Goal: Information Seeking & Learning: Learn about a topic

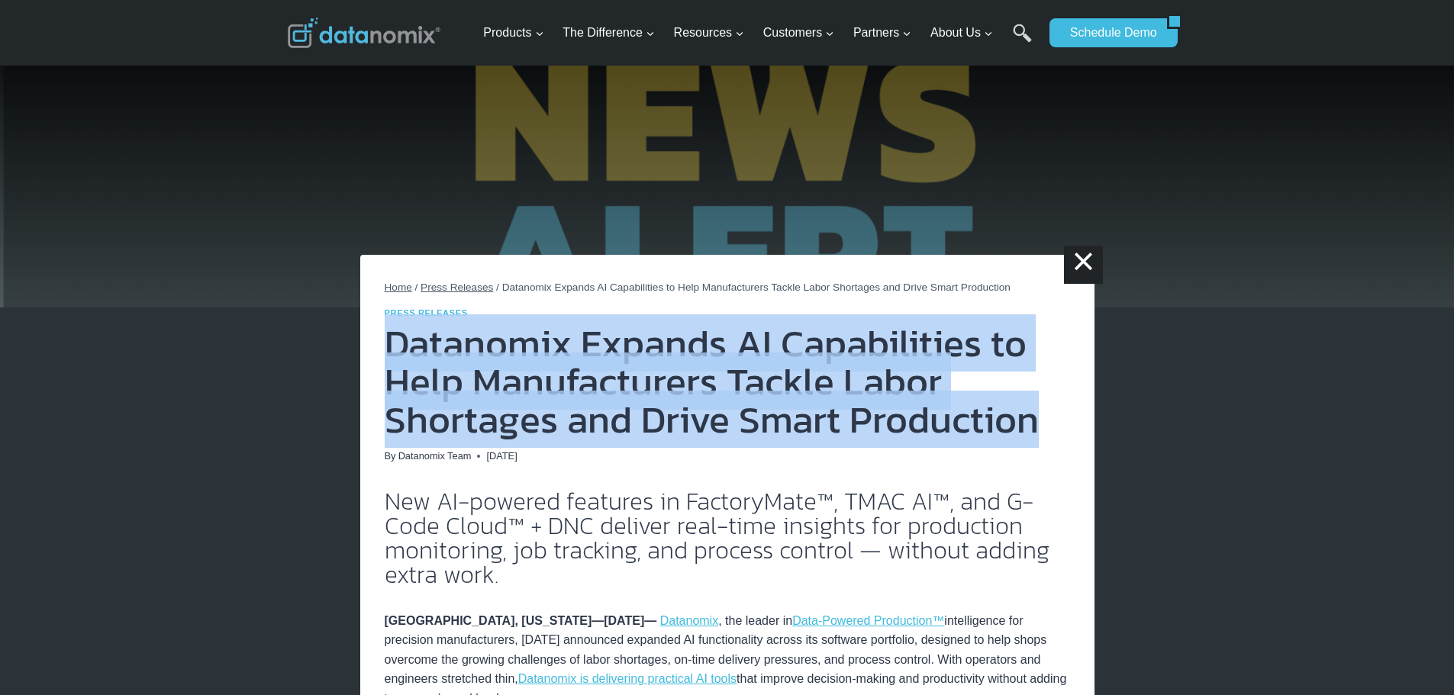
drag, startPoint x: 930, startPoint y: 414, endPoint x: 388, endPoint y: 347, distance: 545.8
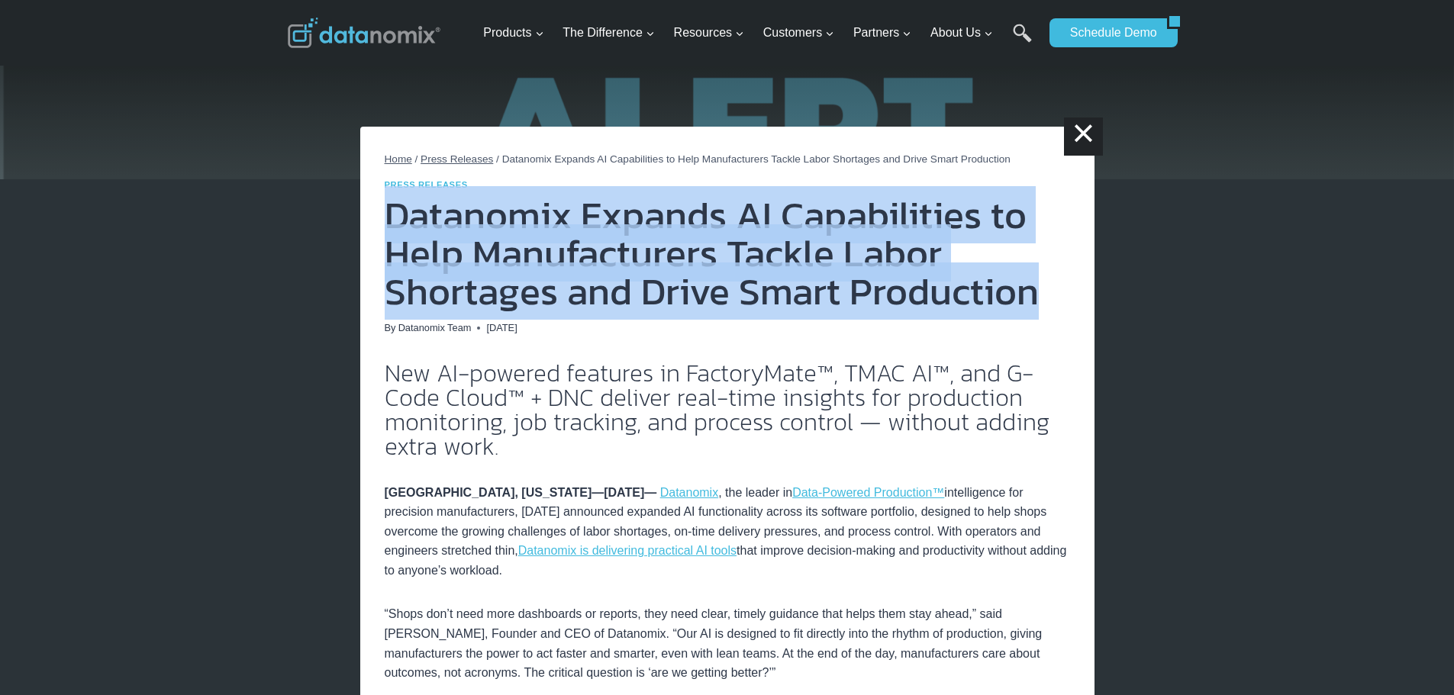
scroll to position [229, 0]
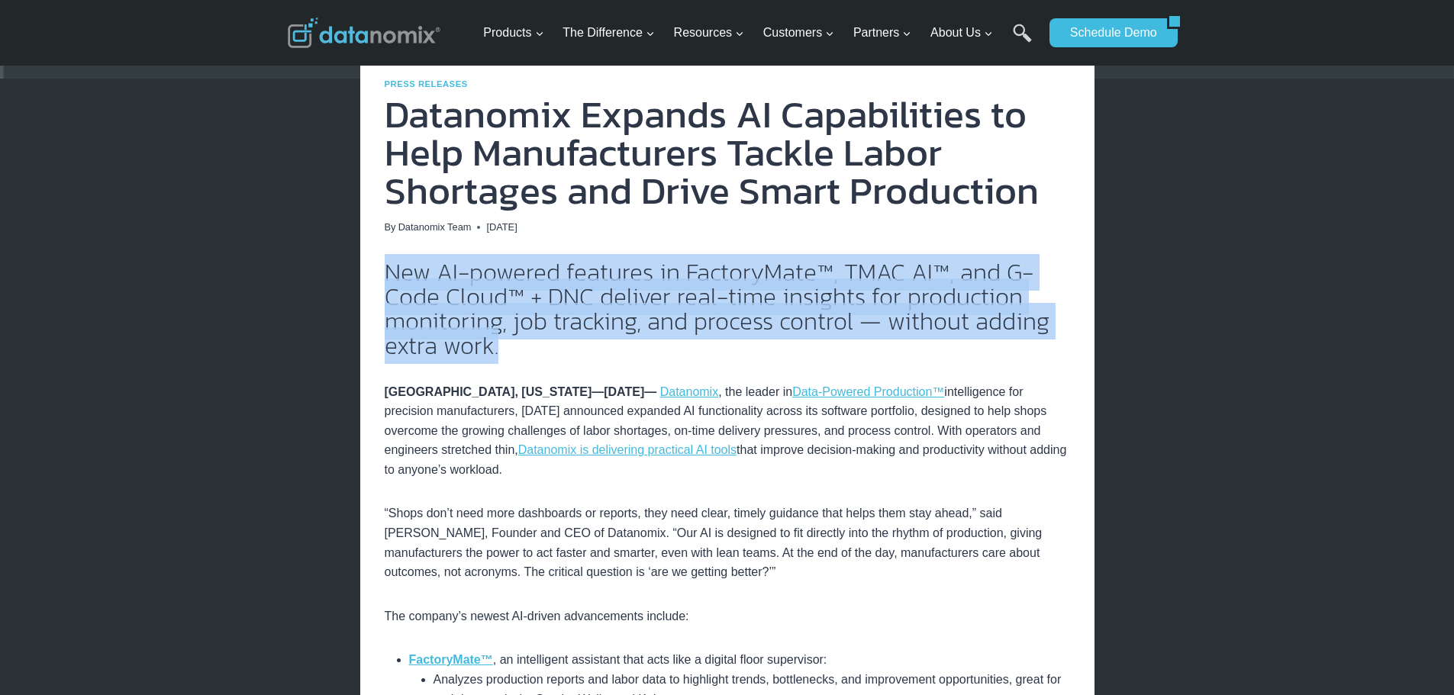
drag, startPoint x: 519, startPoint y: 356, endPoint x: 387, endPoint y: 282, distance: 151.0
click at [387, 282] on h2 "New AI-powered features in FactoryMate™, TMAC AI™, and G-Code Cloud™ + DNC deli…" at bounding box center [727, 309] width 685 height 98
copy h2 "New AI-powered features in FactoryMate™, TMAC AI™, and G-Code Cloud™ + DNC deli…"
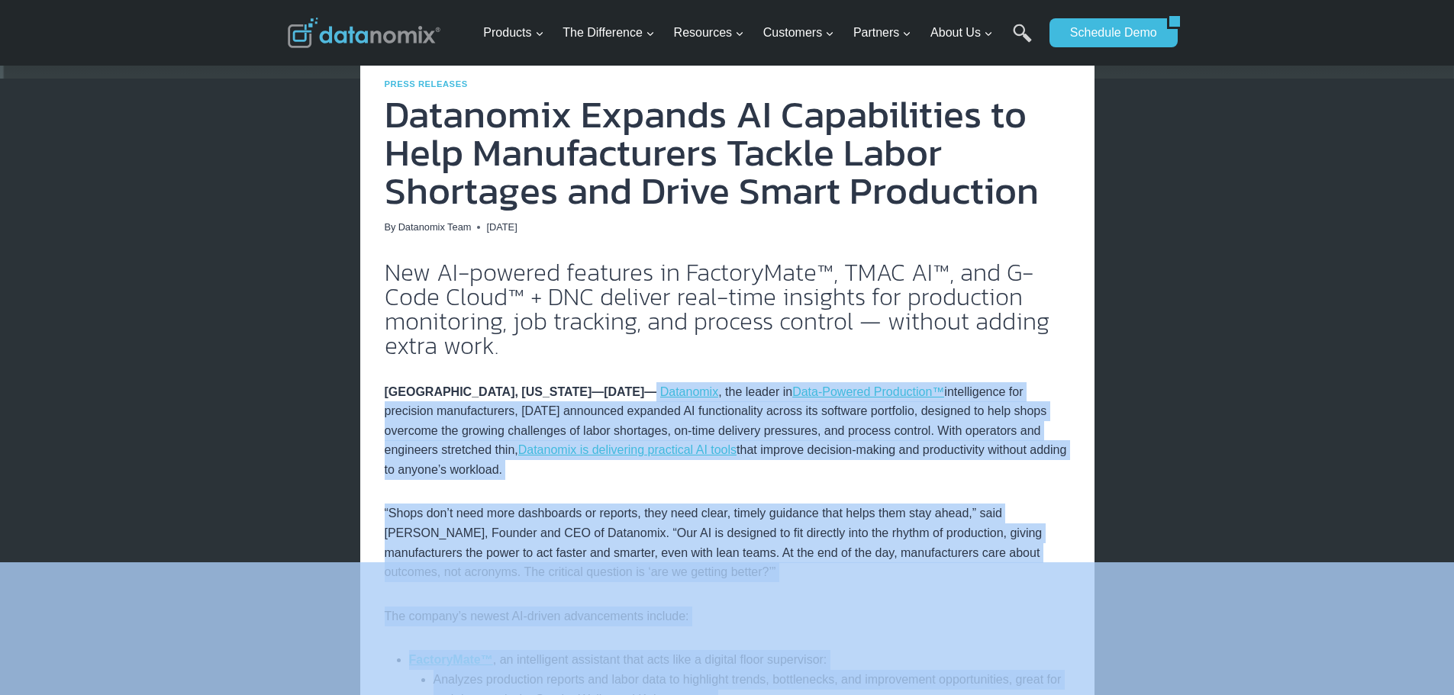
drag, startPoint x: 644, startPoint y: 390, endPoint x: 771, endPoint y: 562, distance: 214.4
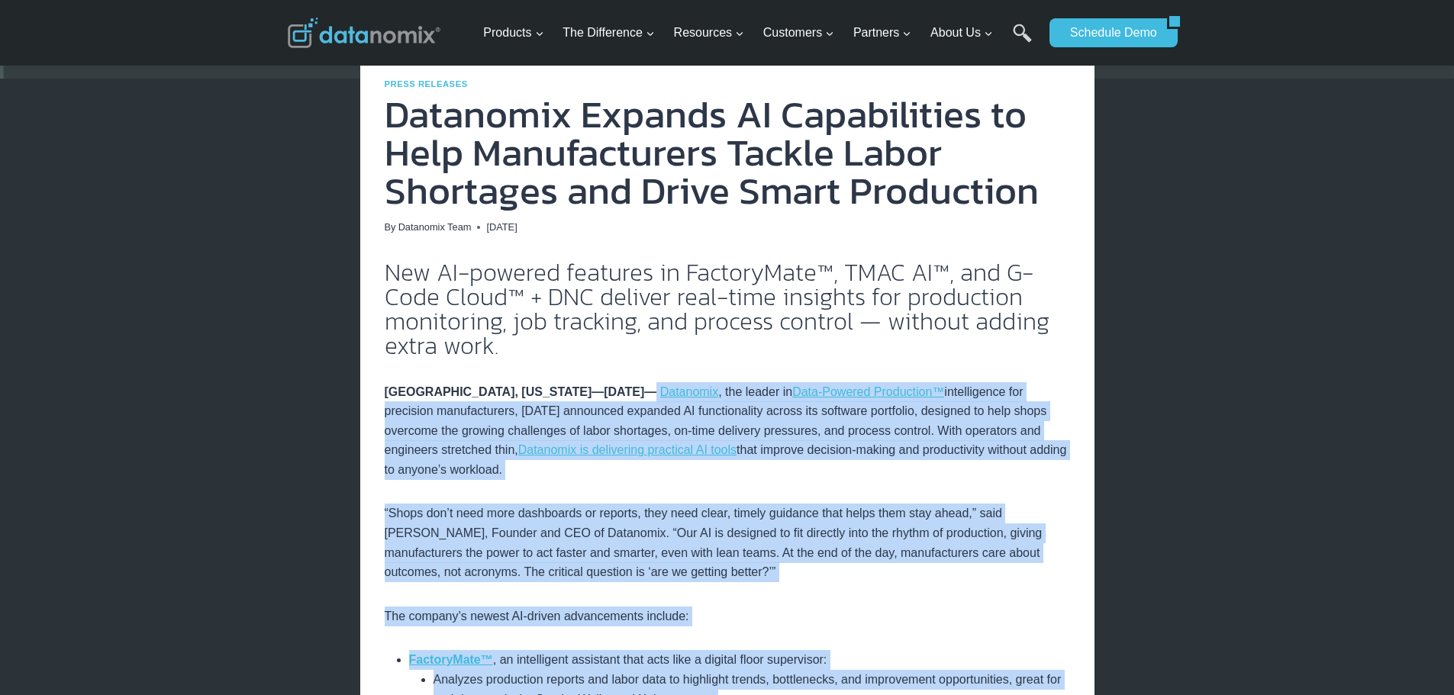
click at [688, 382] on p "NASHUA, NEW HAMPSHIRE—June 4, 2025— Datanomix , the leader in Data-Powered Prod…" at bounding box center [727, 431] width 685 height 98
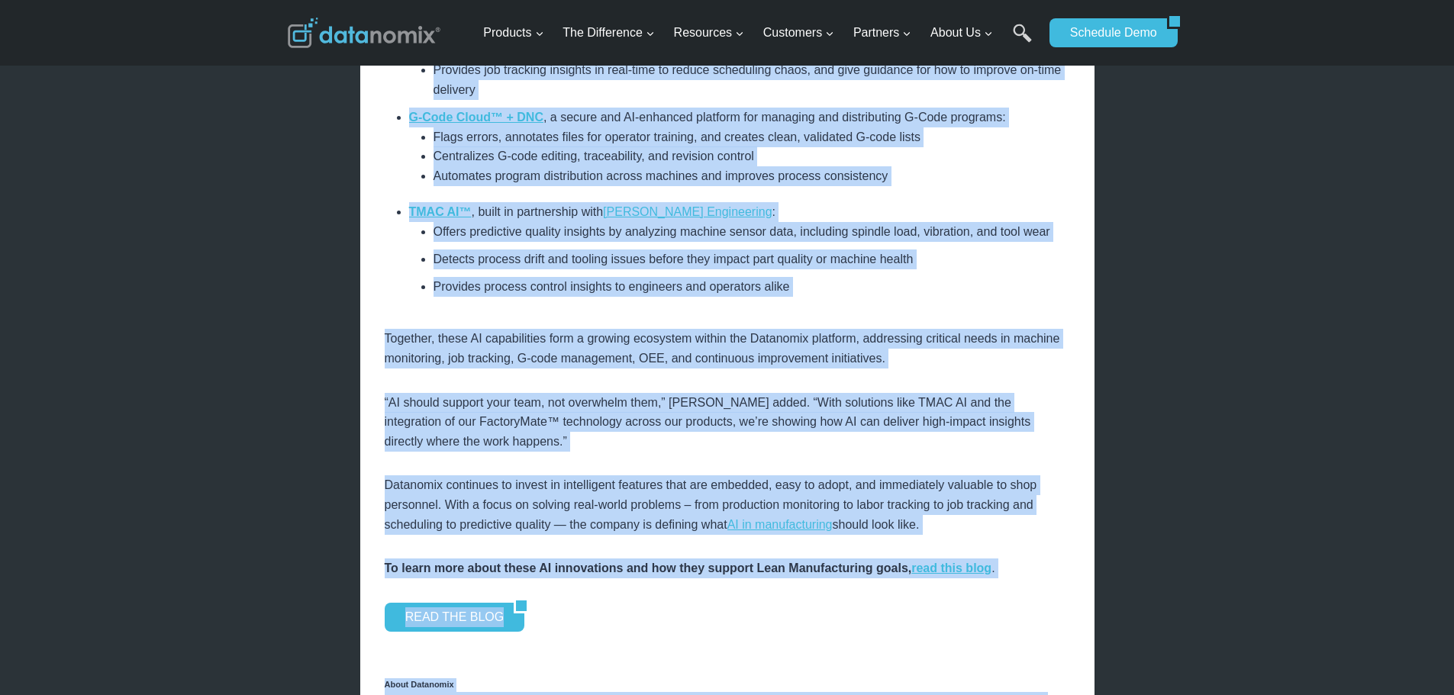
scroll to position [915, 0]
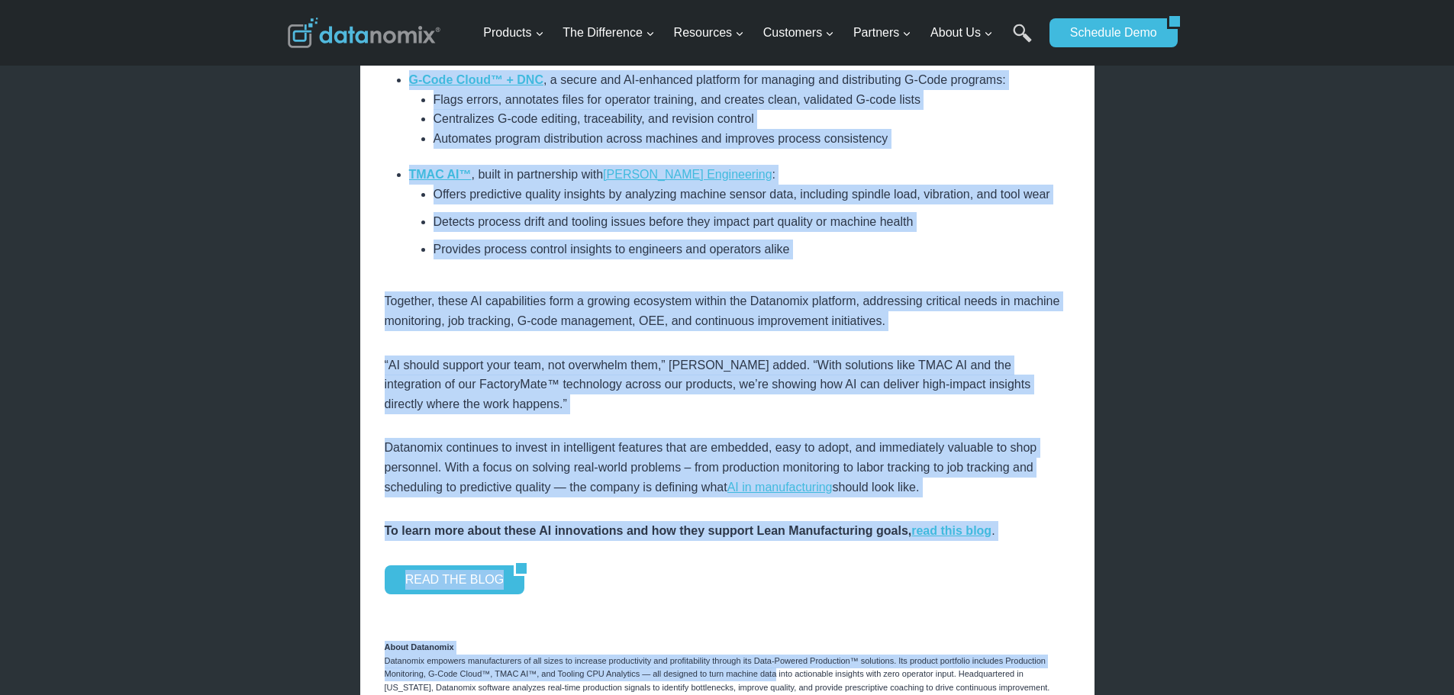
drag, startPoint x: 643, startPoint y: 391, endPoint x: 1021, endPoint y: 492, distance: 391.1
click at [1021, 492] on div "New AI-powered features in FactoryMate™, TMAC AI™, and G-Code Cloud™ + DNC deli…" at bounding box center [727, 179] width 685 height 1210
copy div "Datanomix , the leader in Data-Powered Production™ intelligence for precision m…"
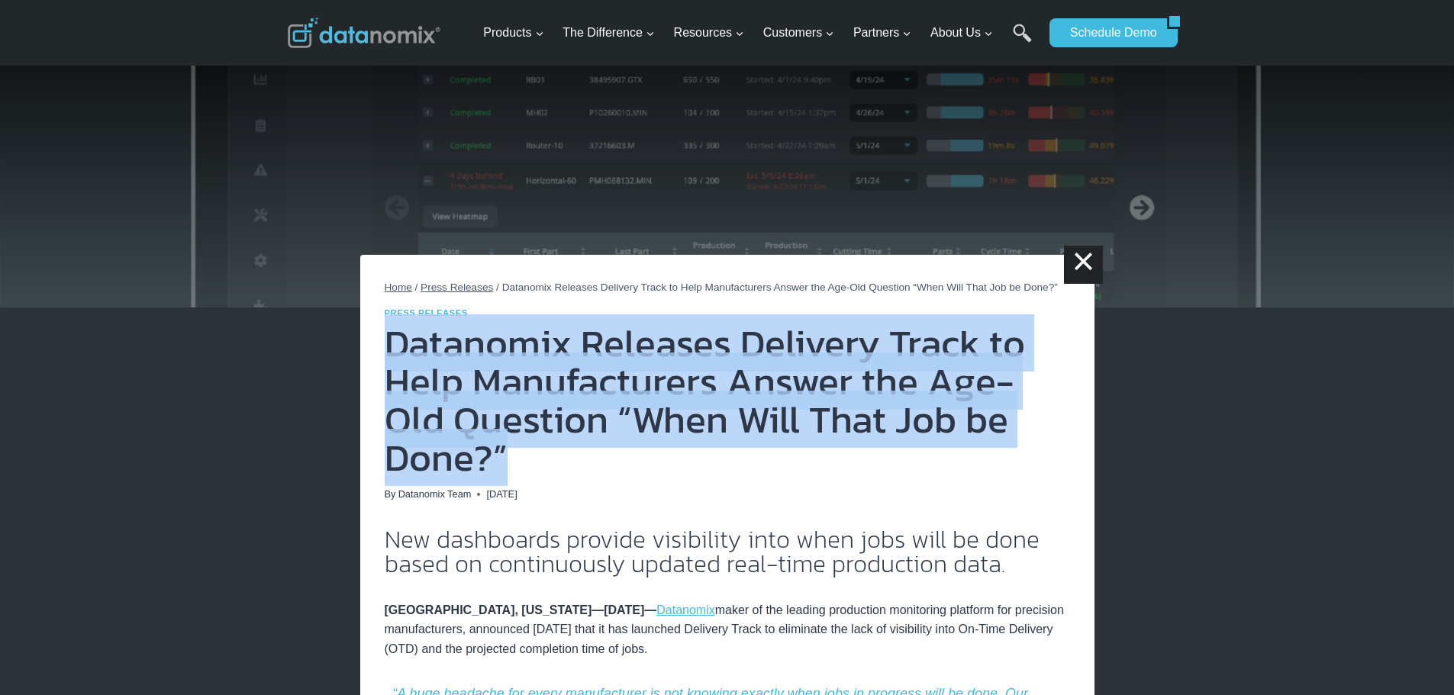
drag, startPoint x: 1077, startPoint y: 420, endPoint x: 385, endPoint y: 359, distance: 695.6
copy h1 "Datanomix Releases Delivery Track to Help Manufacturers Answer the Age-Old Ques…"
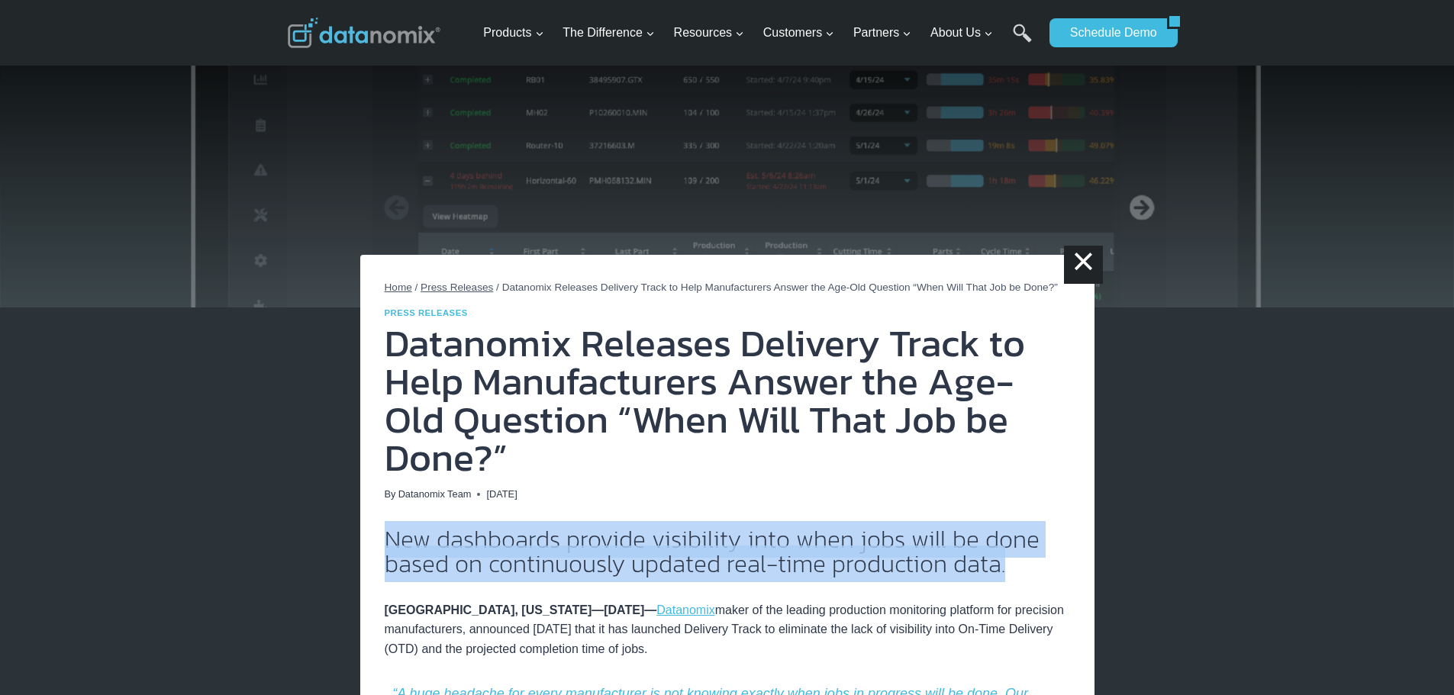
drag, startPoint x: 1015, startPoint y: 531, endPoint x: 325, endPoint y: 481, distance: 691.7
copy h2 "New dashboards provide visibility into when jobs will be done based on continuo…"
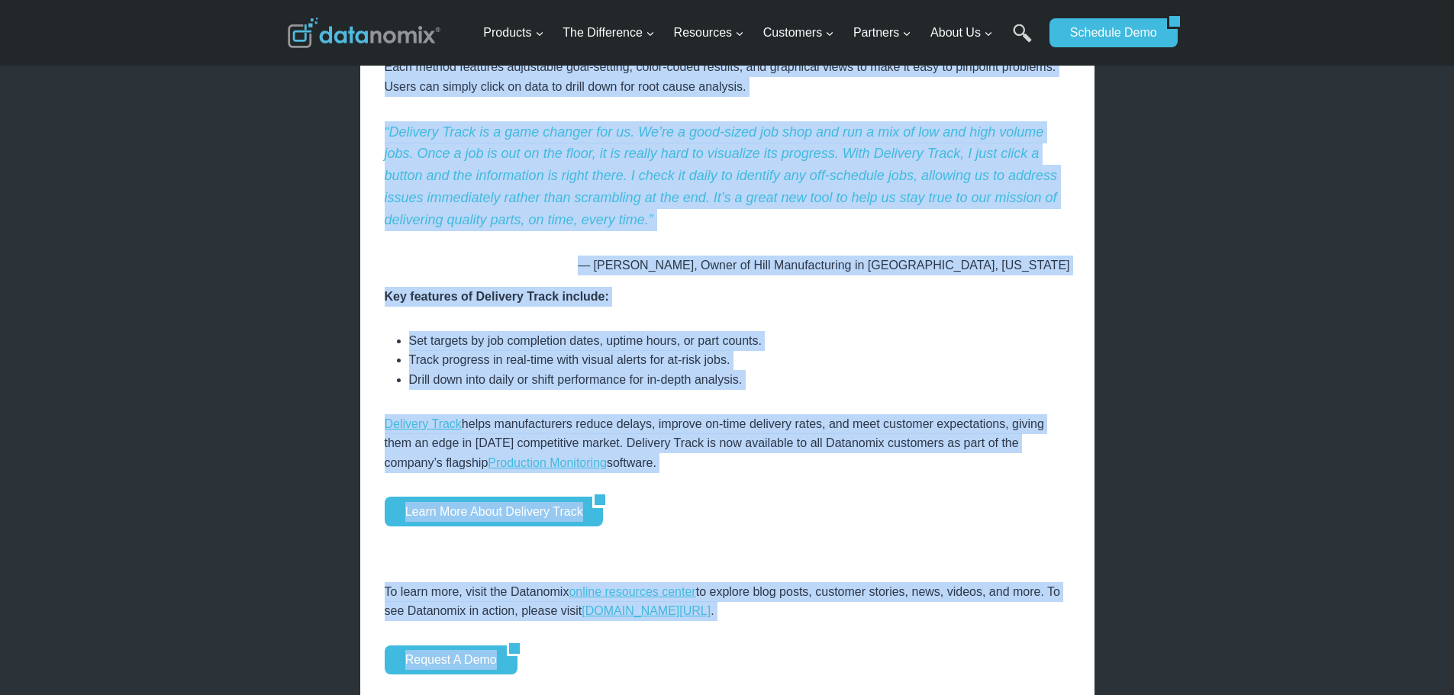
scroll to position [1091, 0]
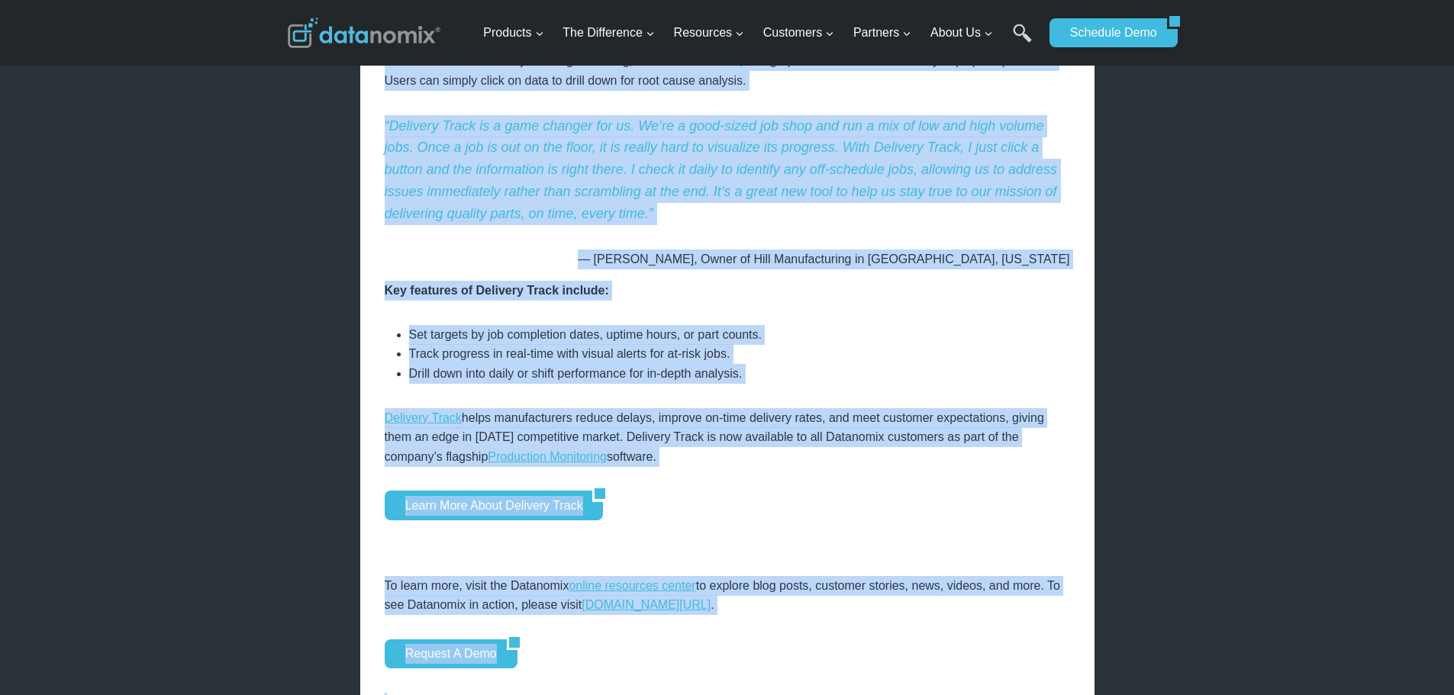
drag, startPoint x: 649, startPoint y: 255, endPoint x: 875, endPoint y: 418, distance: 278.7
click at [875, 418] on div "New dashboards provide visibility into when jobs will be done based on continuo…" at bounding box center [727, 124] width 685 height 1376
copy div "Datanomix maker of the leading production monitoring platform for precision man…"
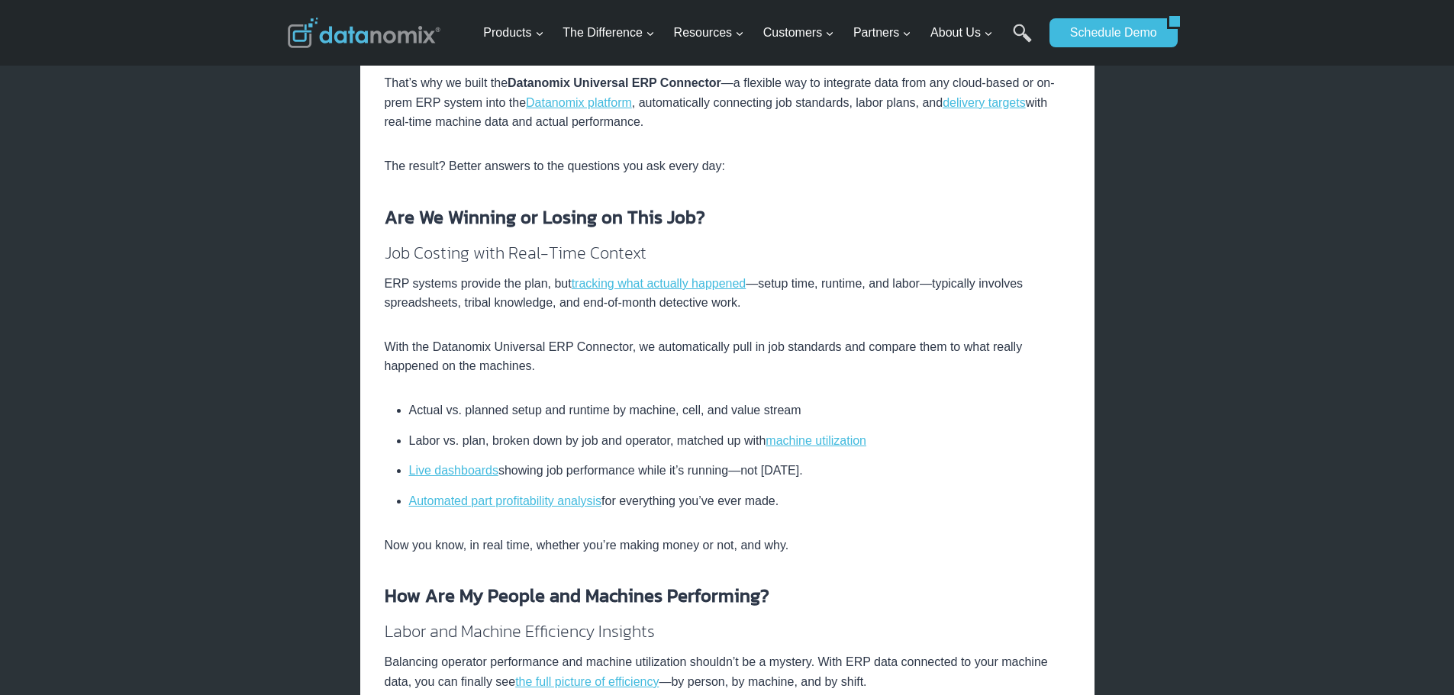
scroll to position [534, 0]
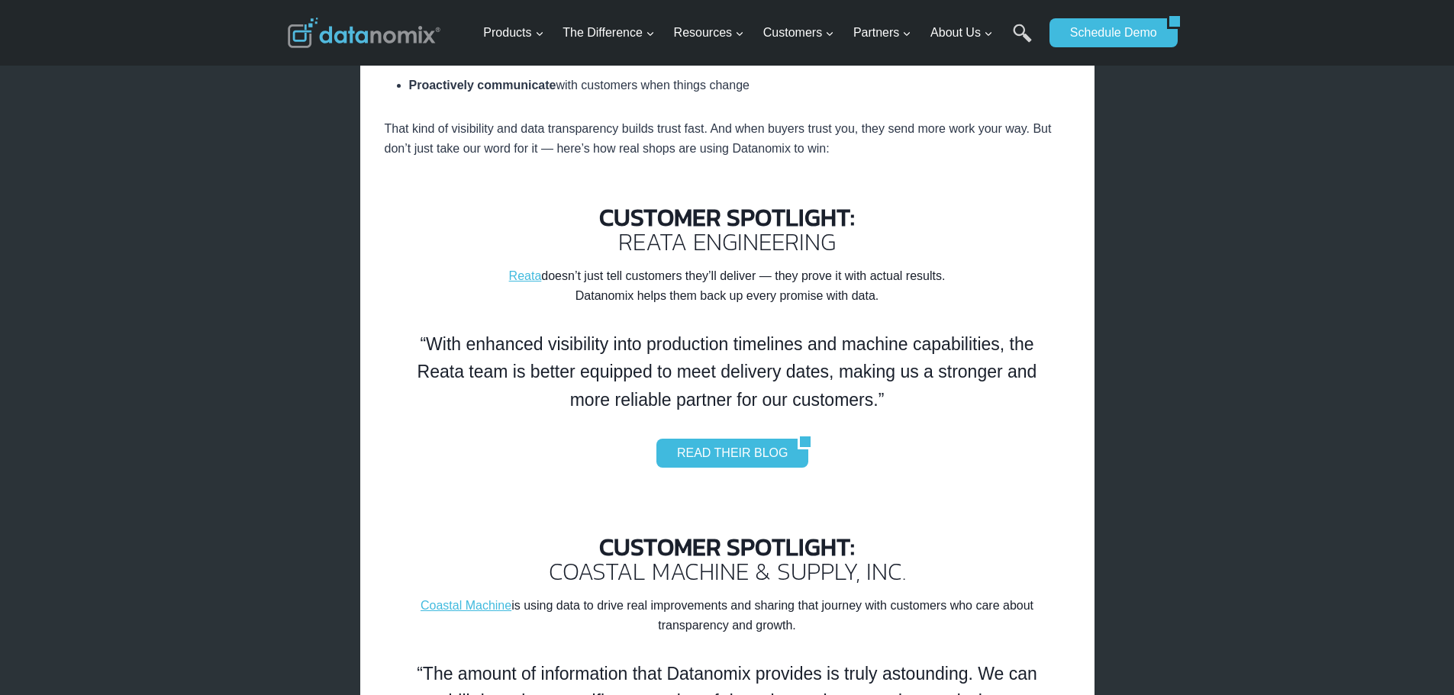
scroll to position [1526, 0]
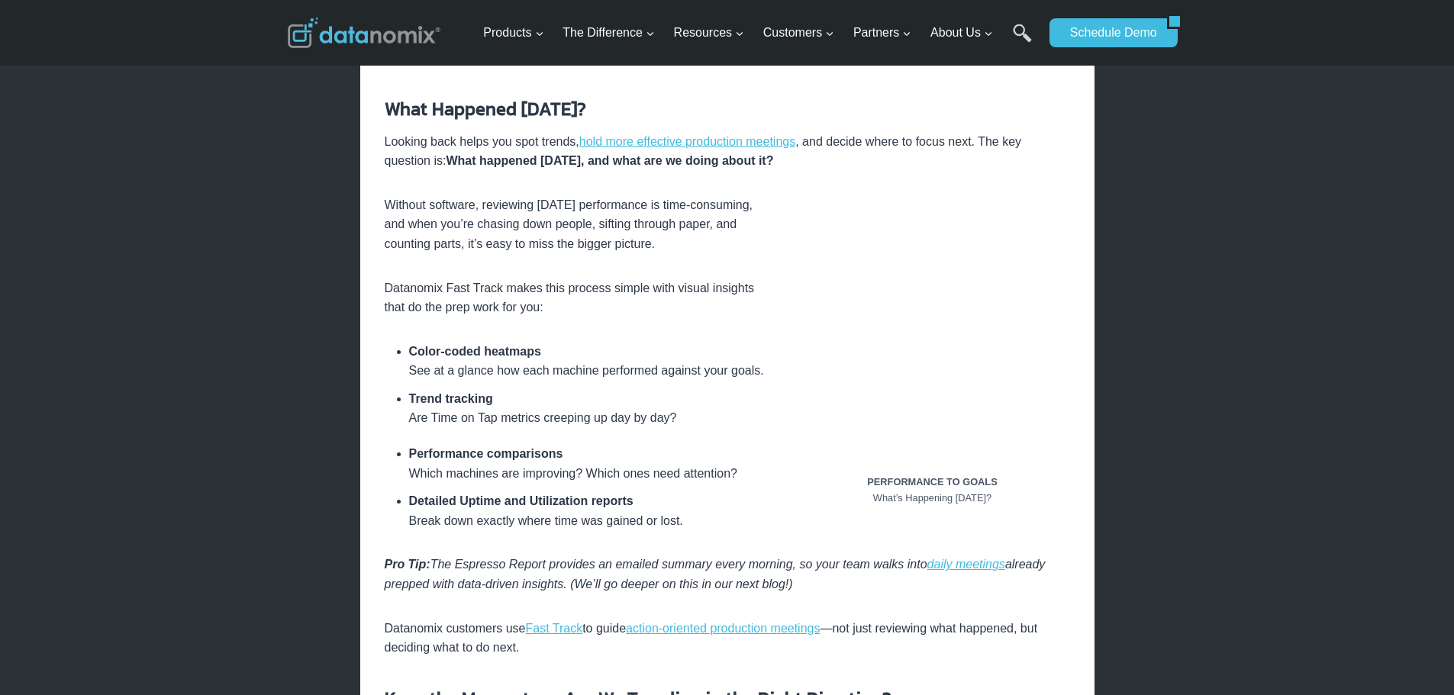
scroll to position [1602, 0]
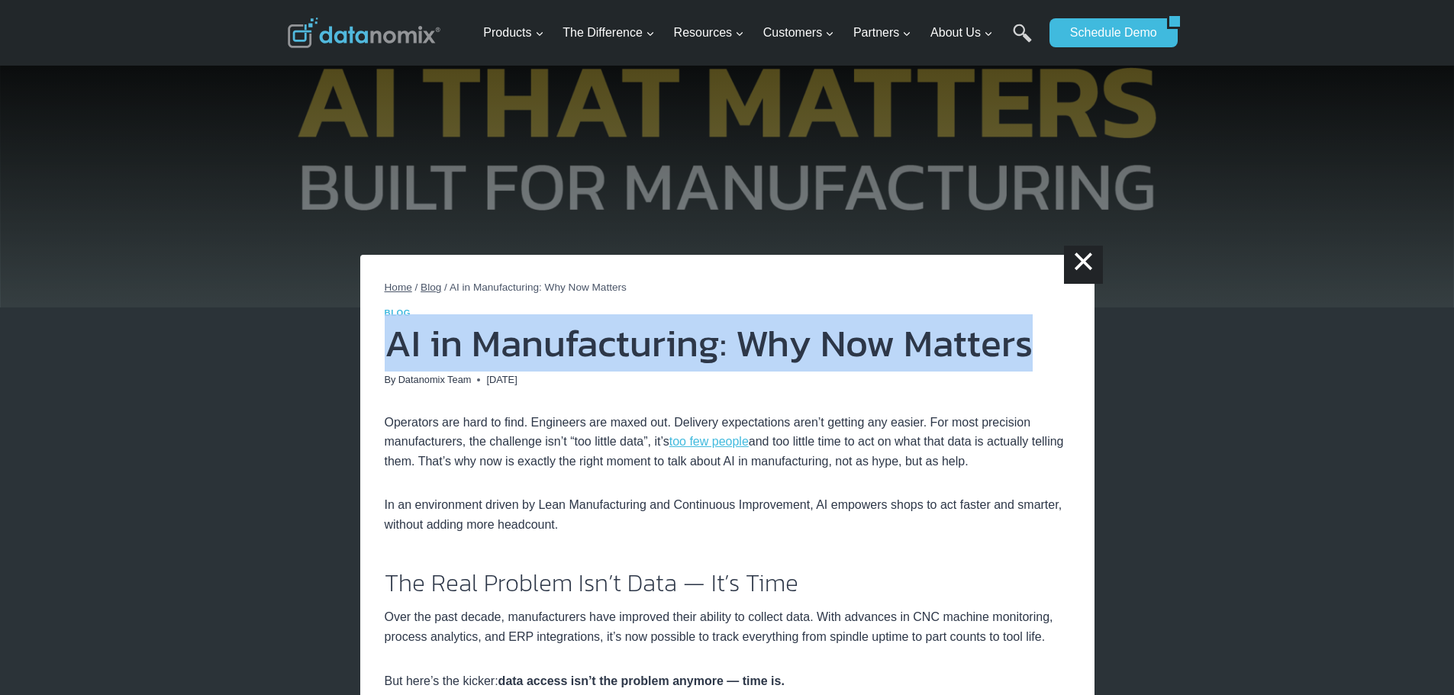
drag, startPoint x: 1036, startPoint y: 349, endPoint x: 217, endPoint y: 348, distance: 818.8
copy h1 "AI in Manufacturing: Why Now Matters"
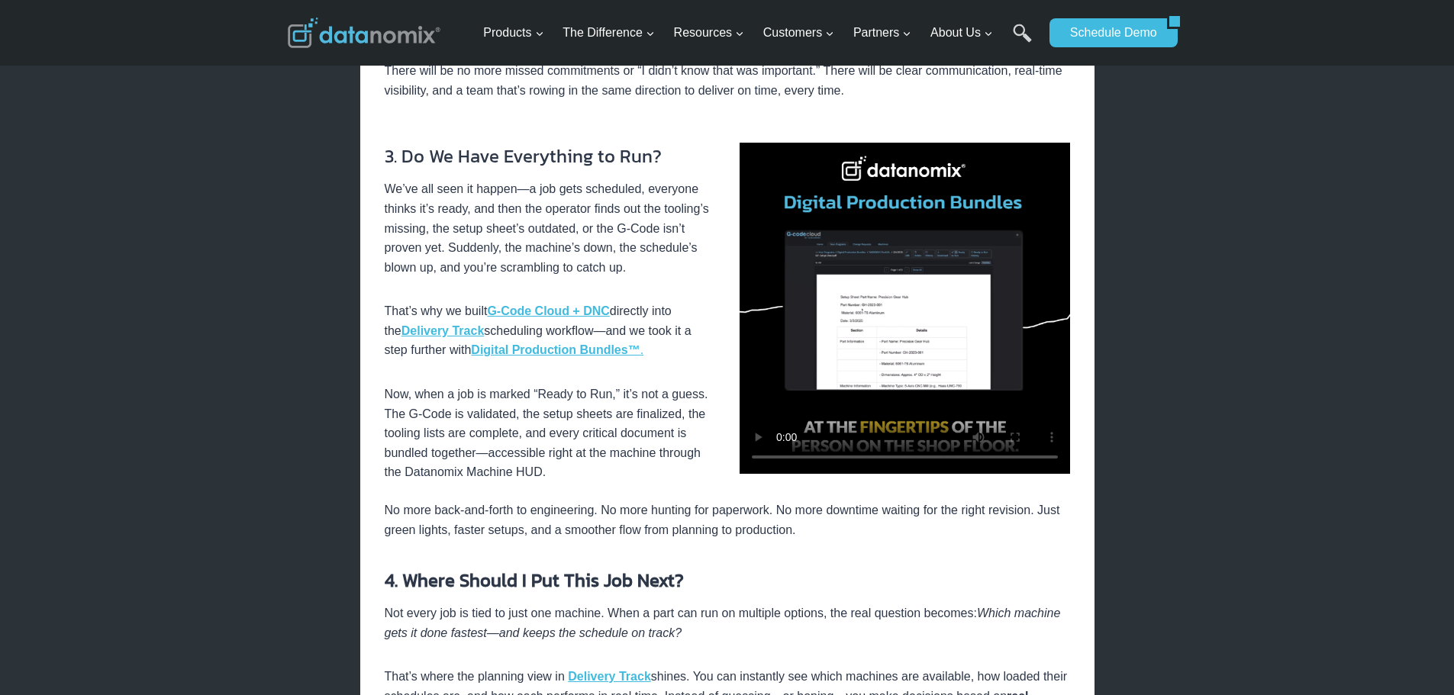
scroll to position [1297, 0]
